Goal: Check status: Check status

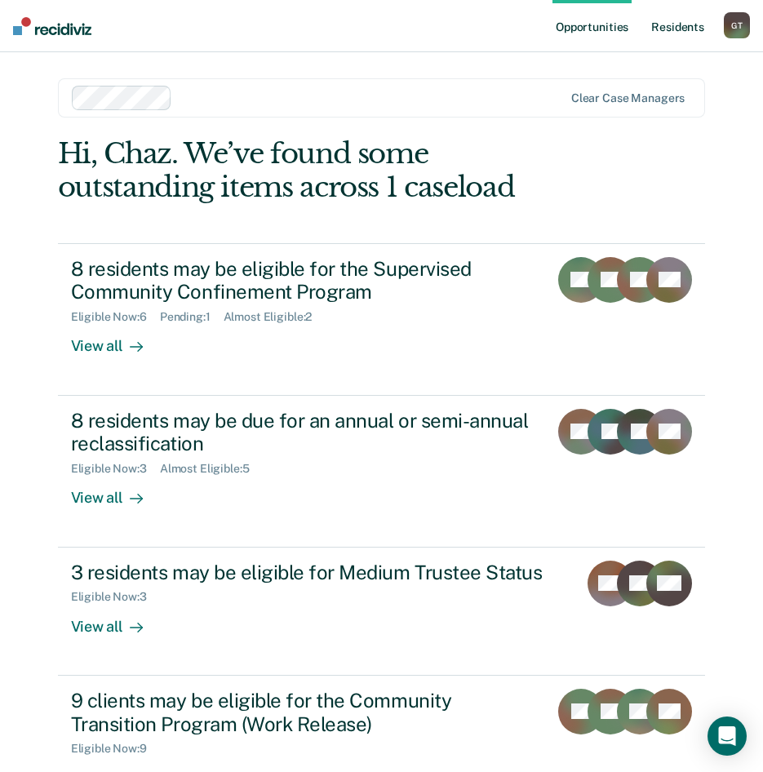
click at [686, 29] on link "Resident s" at bounding box center [678, 26] width 60 height 52
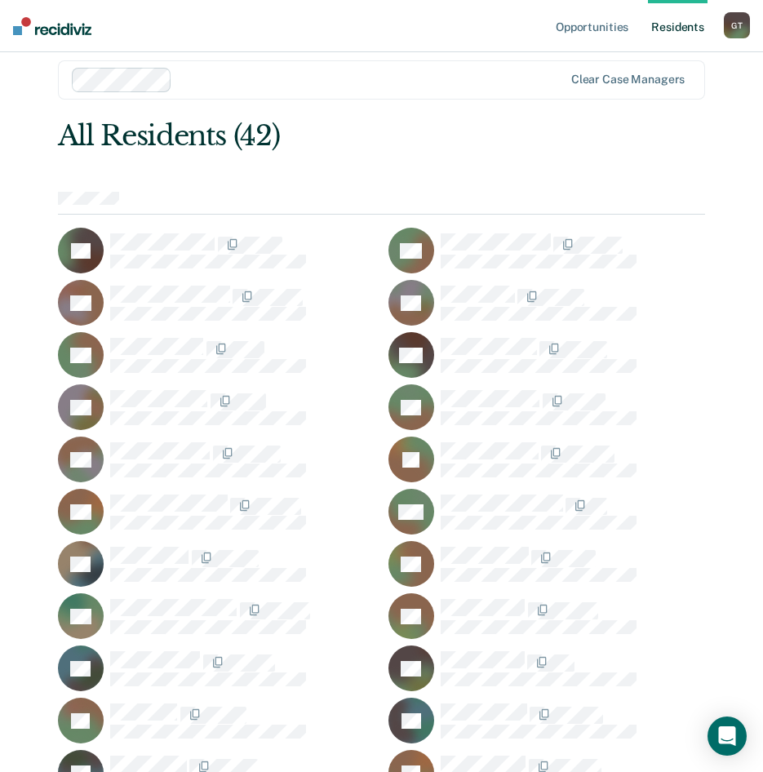
scroll to position [82, 0]
